Goal: Information Seeking & Learning: Understand process/instructions

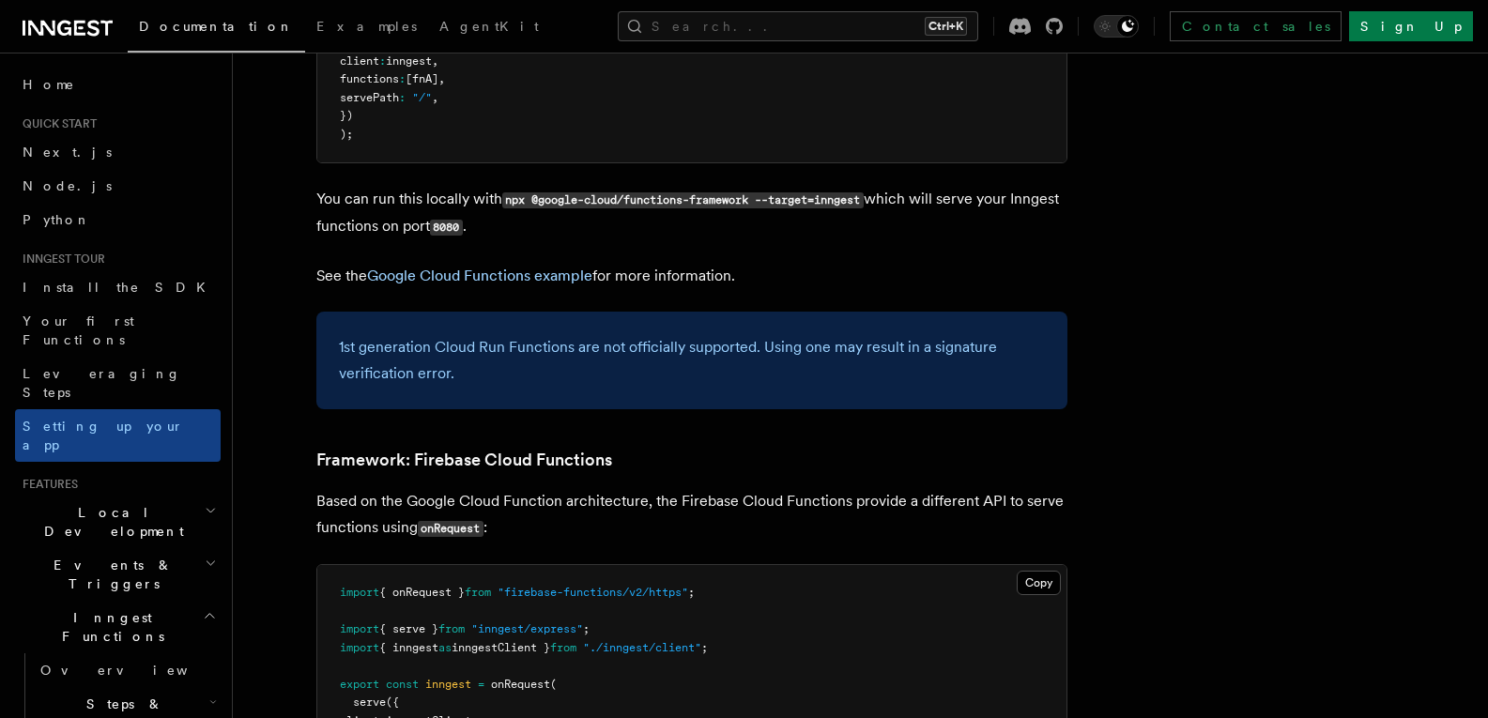
scroll to position [7960, 0]
click at [67, 288] on span "Install the SDK" at bounding box center [120, 287] width 194 height 15
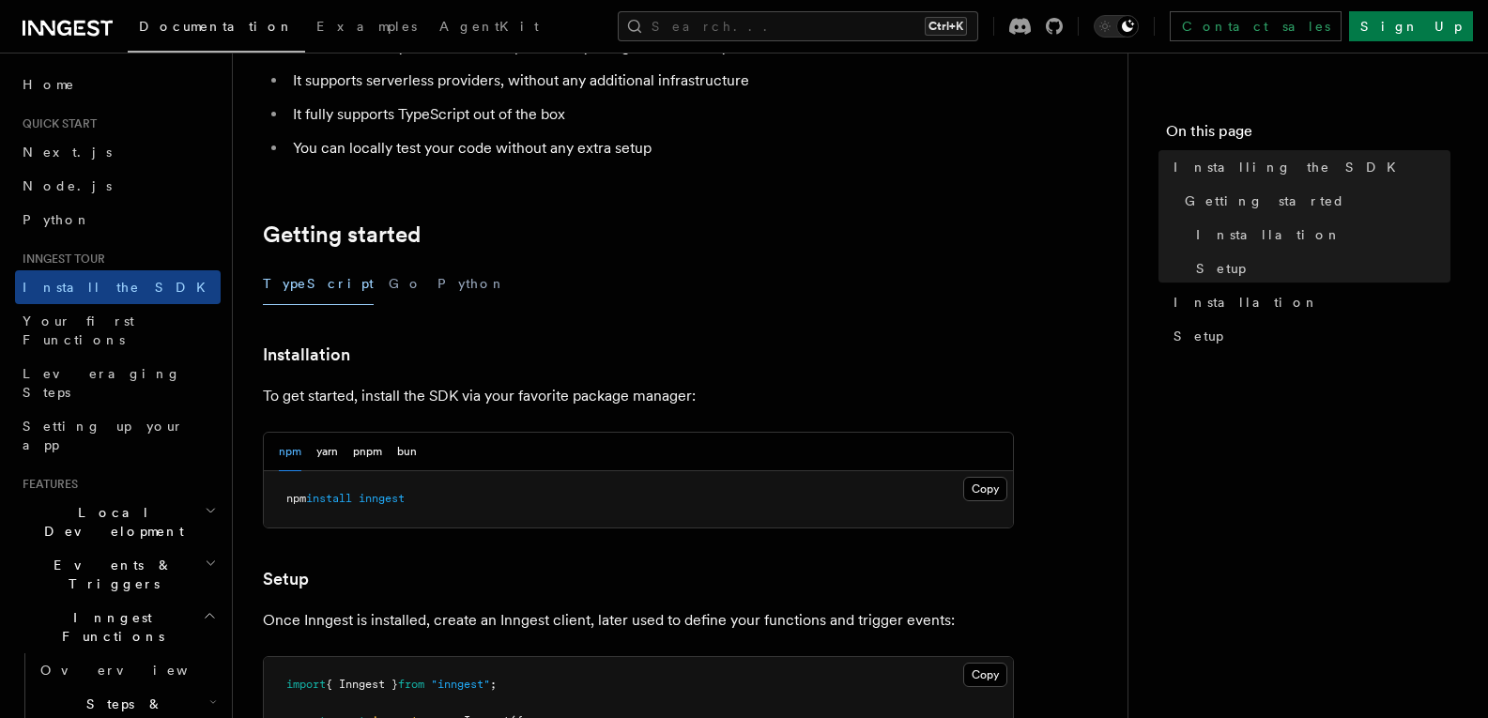
scroll to position [244, 0]
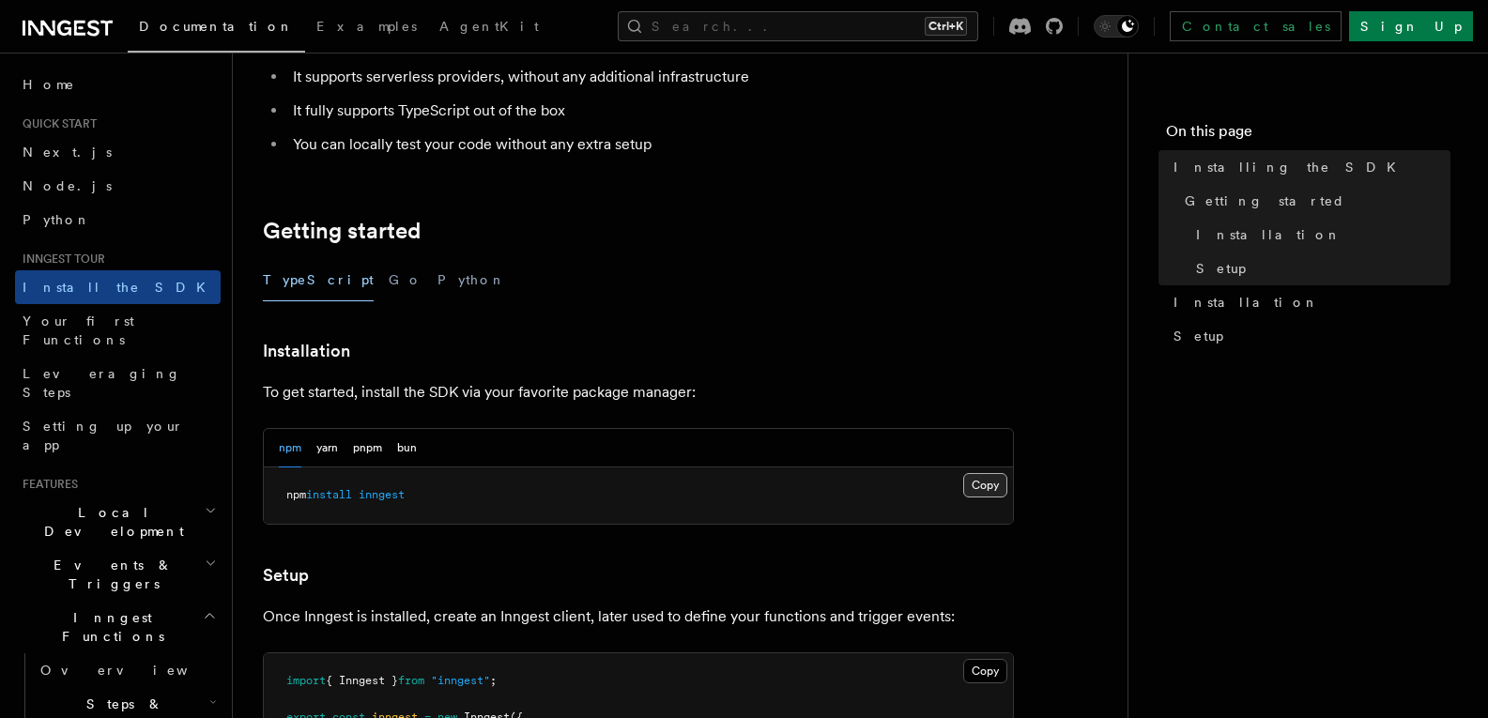
click at [981, 494] on button "Copy Copied" at bounding box center [985, 485] width 44 height 24
click at [988, 490] on button "Copy Copied" at bounding box center [985, 485] width 44 height 24
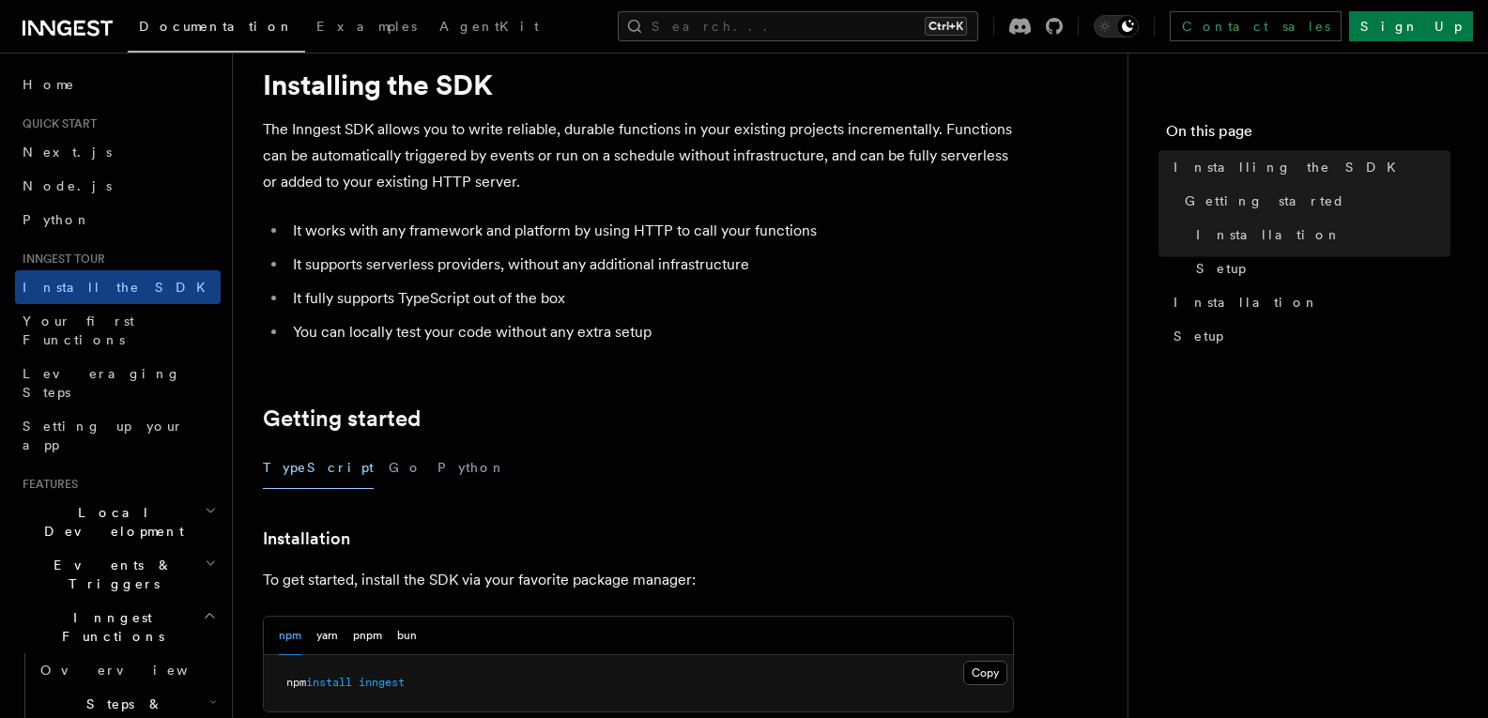
scroll to position [0, 0]
